Goal: Task Accomplishment & Management: Manage account settings

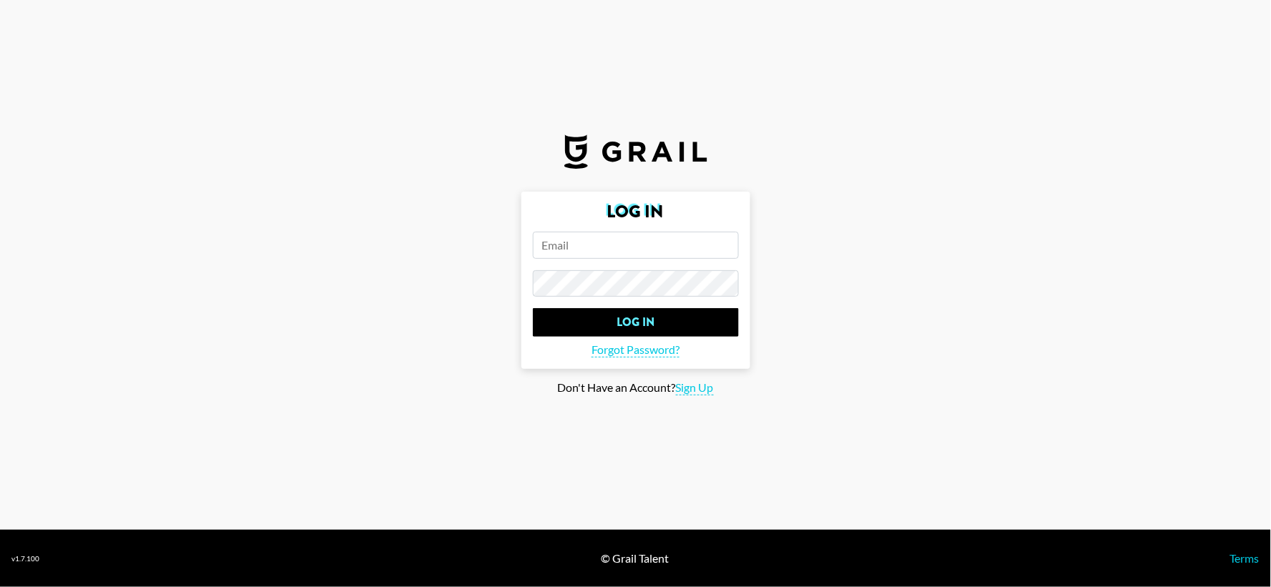
click at [603, 236] on input "email" at bounding box center [636, 245] width 206 height 27
type input "[EMAIL_ADDRESS][PERSON_NAME][DOMAIN_NAME]"
click at [533, 308] on input "Log In" at bounding box center [636, 322] width 206 height 29
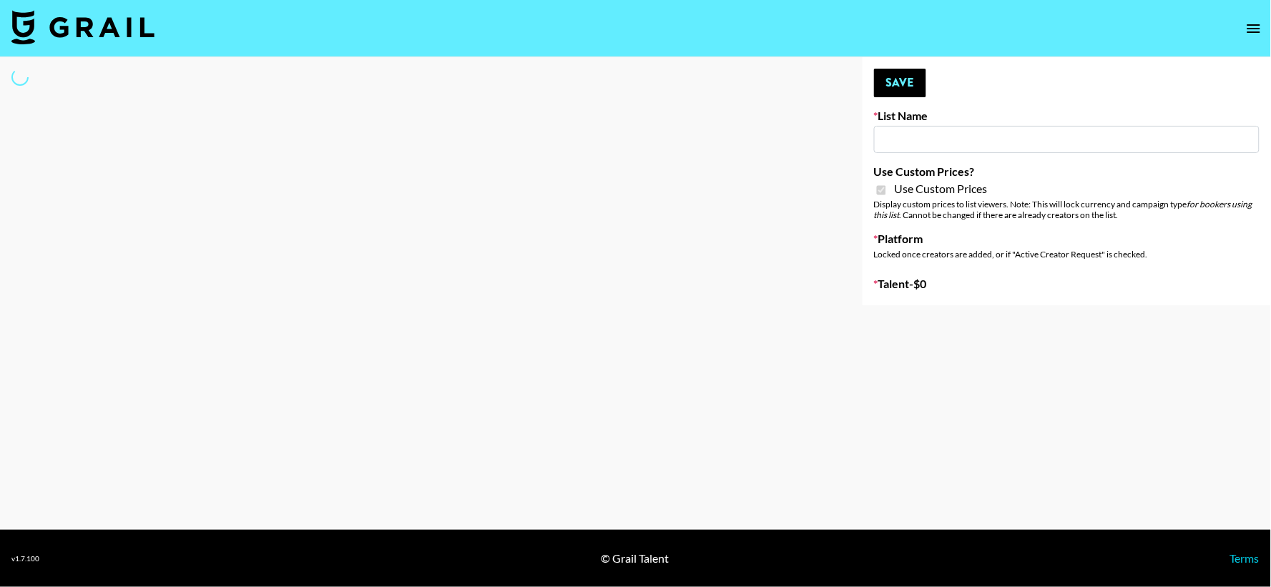
select select "Brand"
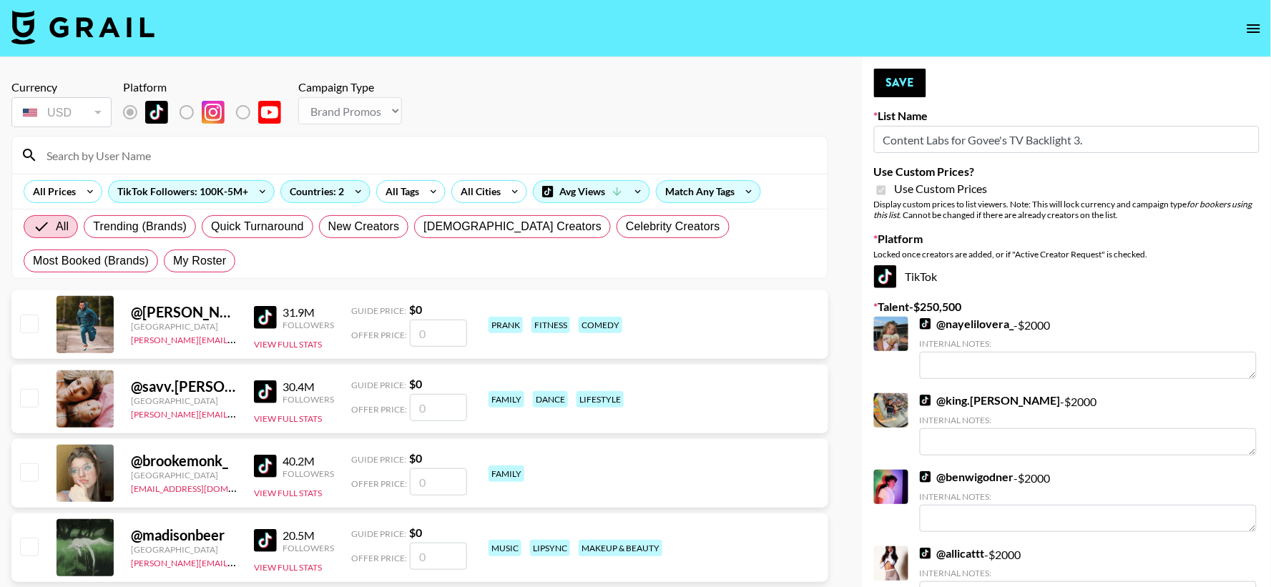
type input "Content Labs for Govee's TV Backlight 3."
checkbox input "true"
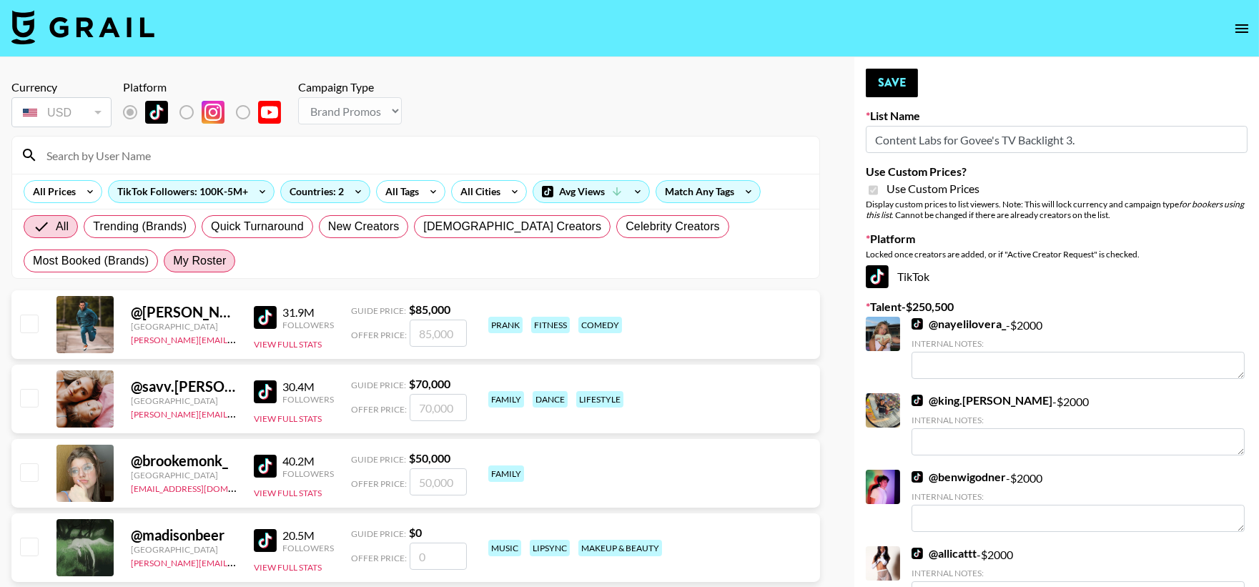
click at [173, 256] on span "My Roster" at bounding box center [199, 260] width 53 height 17
click at [173, 261] on input "My Roster" at bounding box center [173, 261] width 0 height 0
radio input "true"
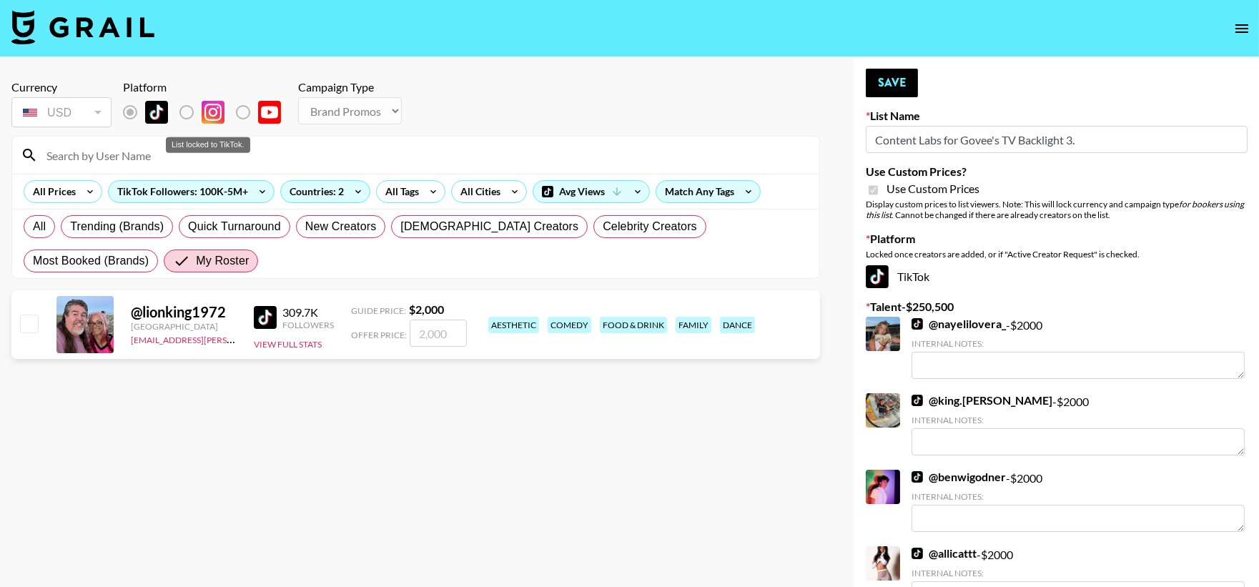
click at [131, 110] on label "List locked to TikTok." at bounding box center [141, 112] width 53 height 30
click at [182, 110] on label "List locked to TikTok." at bounding box center [198, 112] width 53 height 30
click at [132, 112] on label "List locked to TikTok." at bounding box center [141, 112] width 53 height 30
radio input "true"
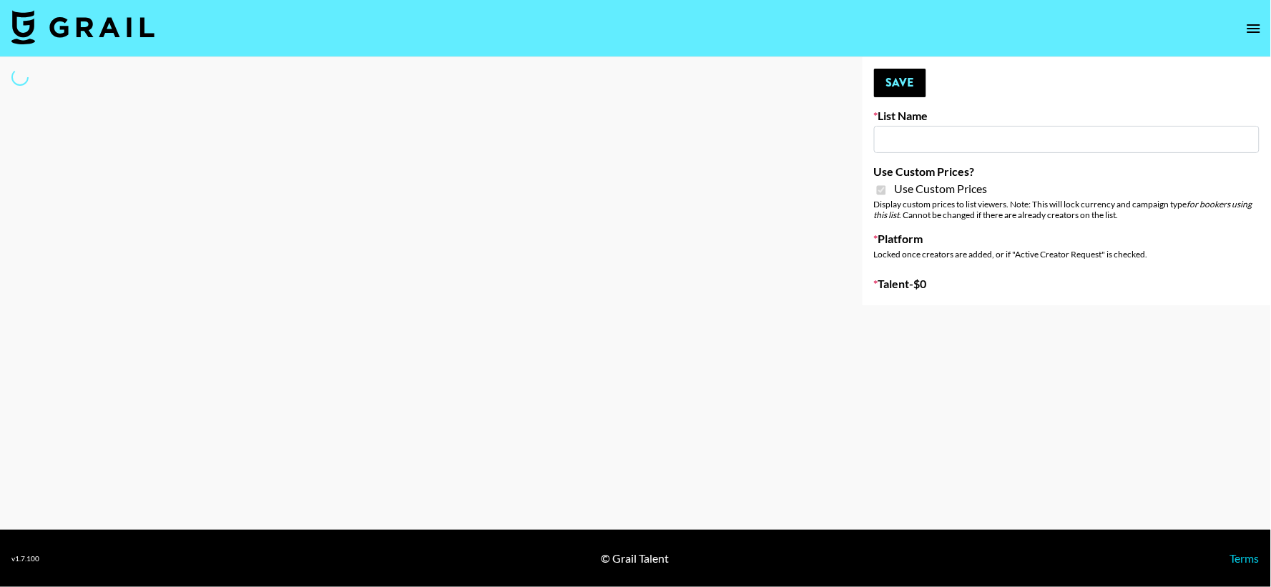
type input "Content Labs for Govee's TV Backlight 3."
checkbox input "true"
select select "Brand"
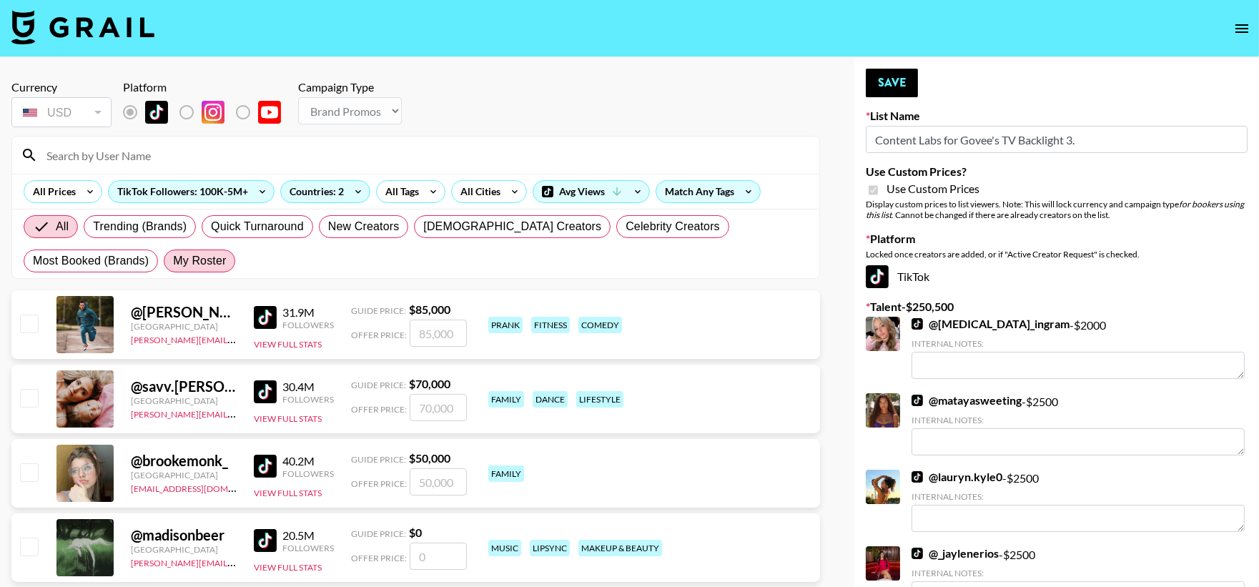
click at [173, 253] on span "My Roster" at bounding box center [199, 260] width 53 height 17
click at [173, 261] on input "My Roster" at bounding box center [173, 261] width 0 height 0
radio input "true"
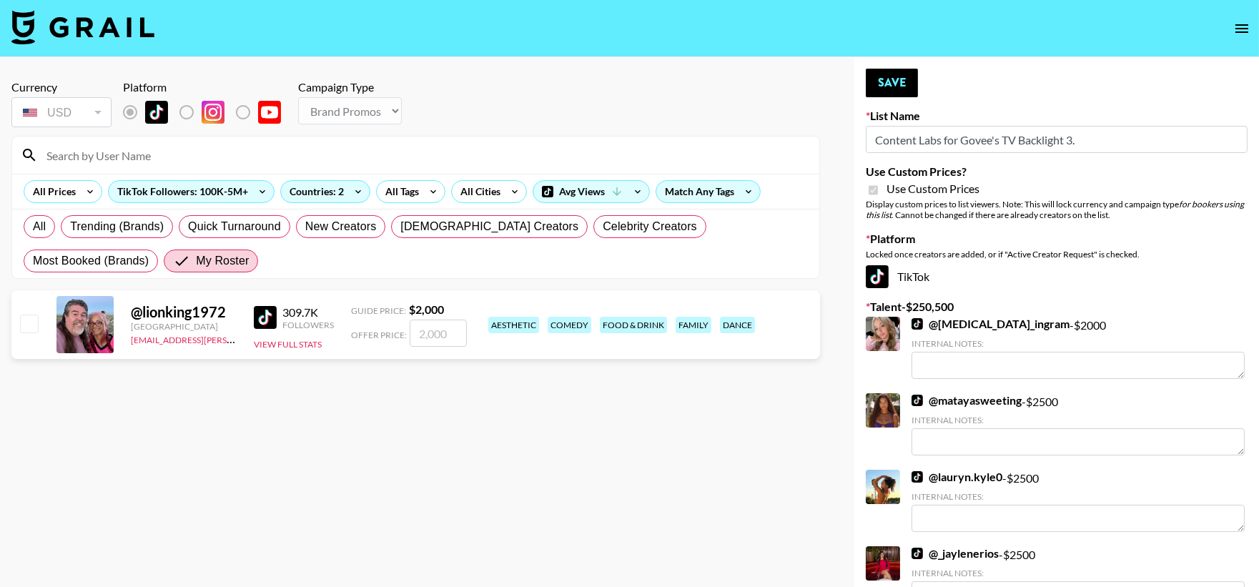
click at [26, 322] on input "checkbox" at bounding box center [28, 323] width 17 height 17
checkbox input "true"
type input "2000"
click at [26, 322] on input "checkbox" at bounding box center [28, 323] width 17 height 17
checkbox input "false"
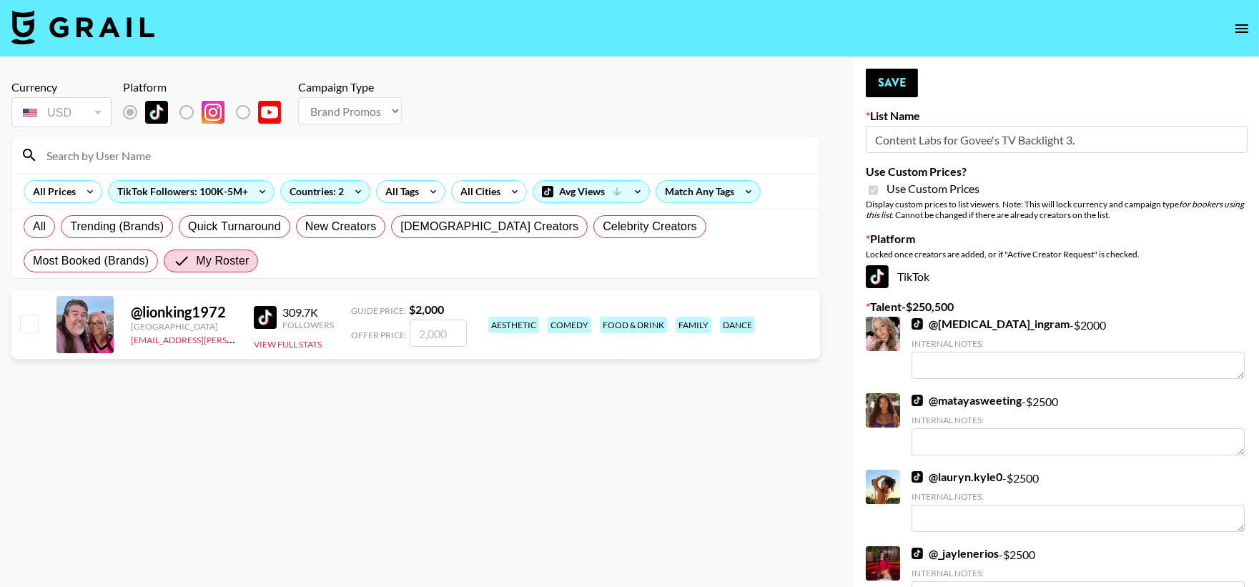
click at [620, 438] on section "Currency USD USD ​ Platform Campaign Type Choose Type... Song Promos Brand Prom…" at bounding box center [415, 305] width 809 height 473
click at [29, 315] on input "checkbox" at bounding box center [28, 323] width 17 height 17
checkbox input "true"
type input "2000"
click at [894, 80] on button "Save" at bounding box center [892, 83] width 52 height 29
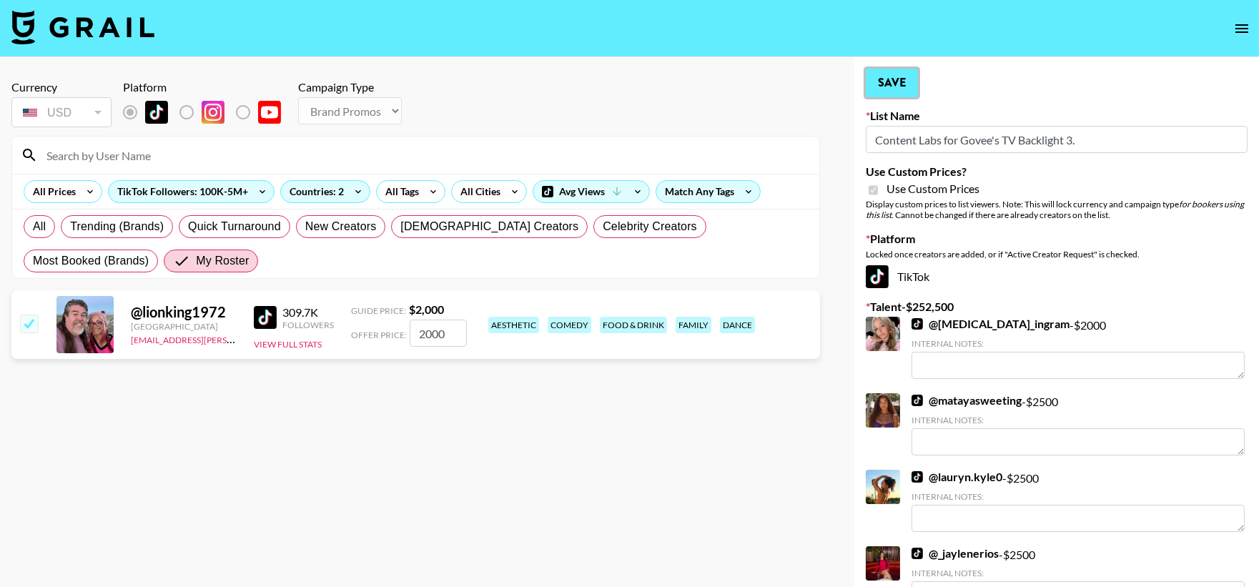
radio input "true"
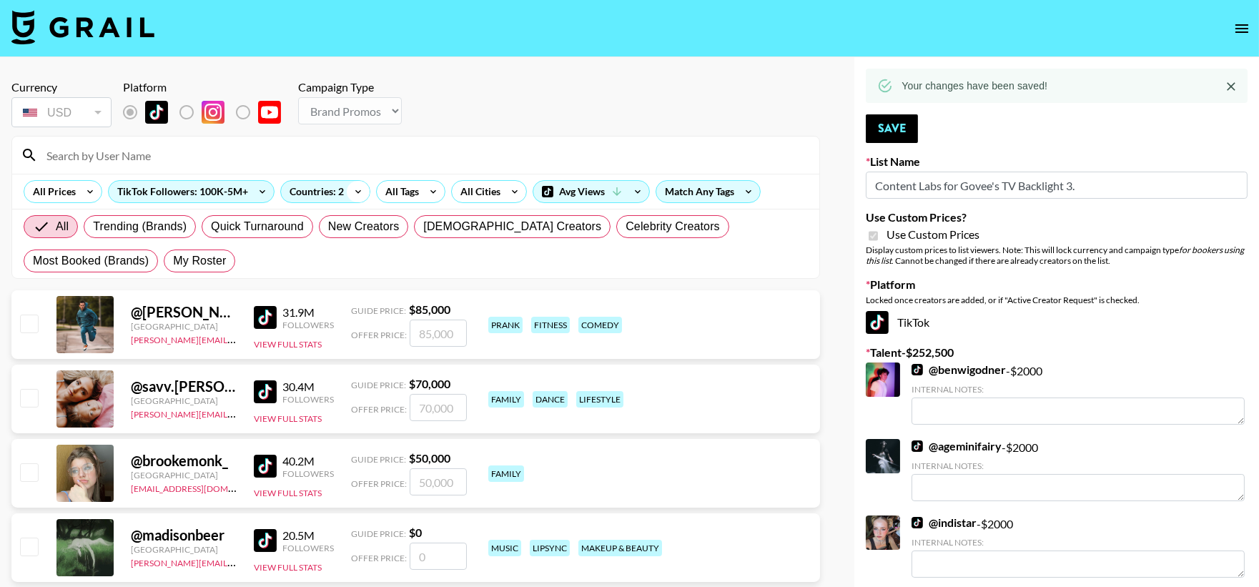
click at [353, 187] on icon at bounding box center [358, 191] width 23 height 21
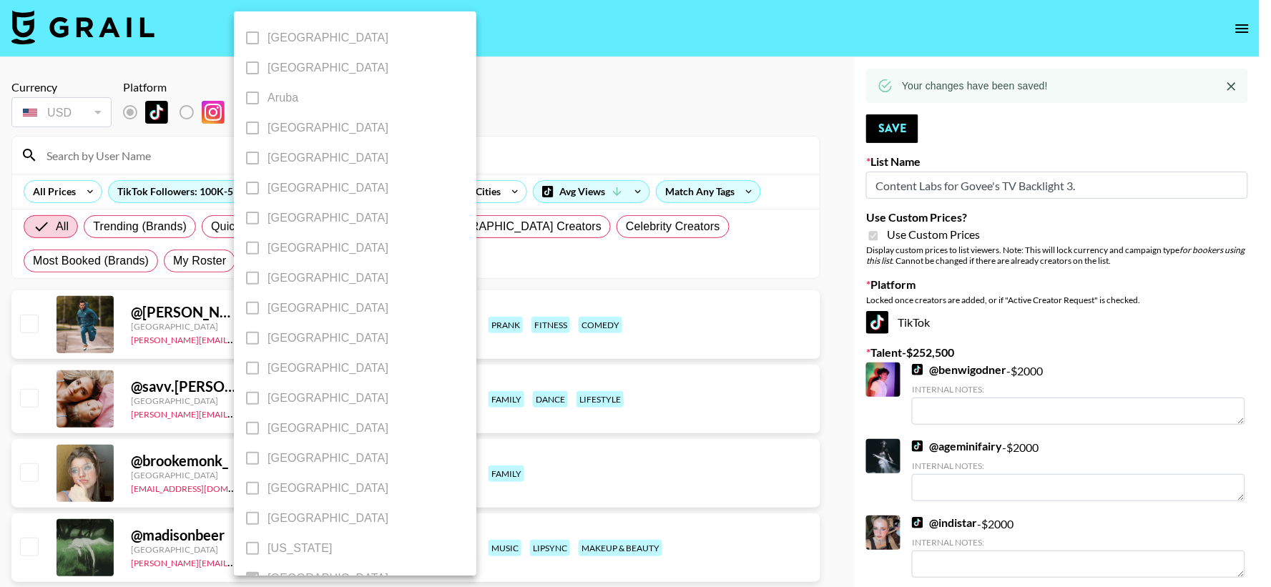
click at [511, 89] on div at bounding box center [635, 293] width 1271 height 587
